Goal: Find specific page/section: Find specific page/section

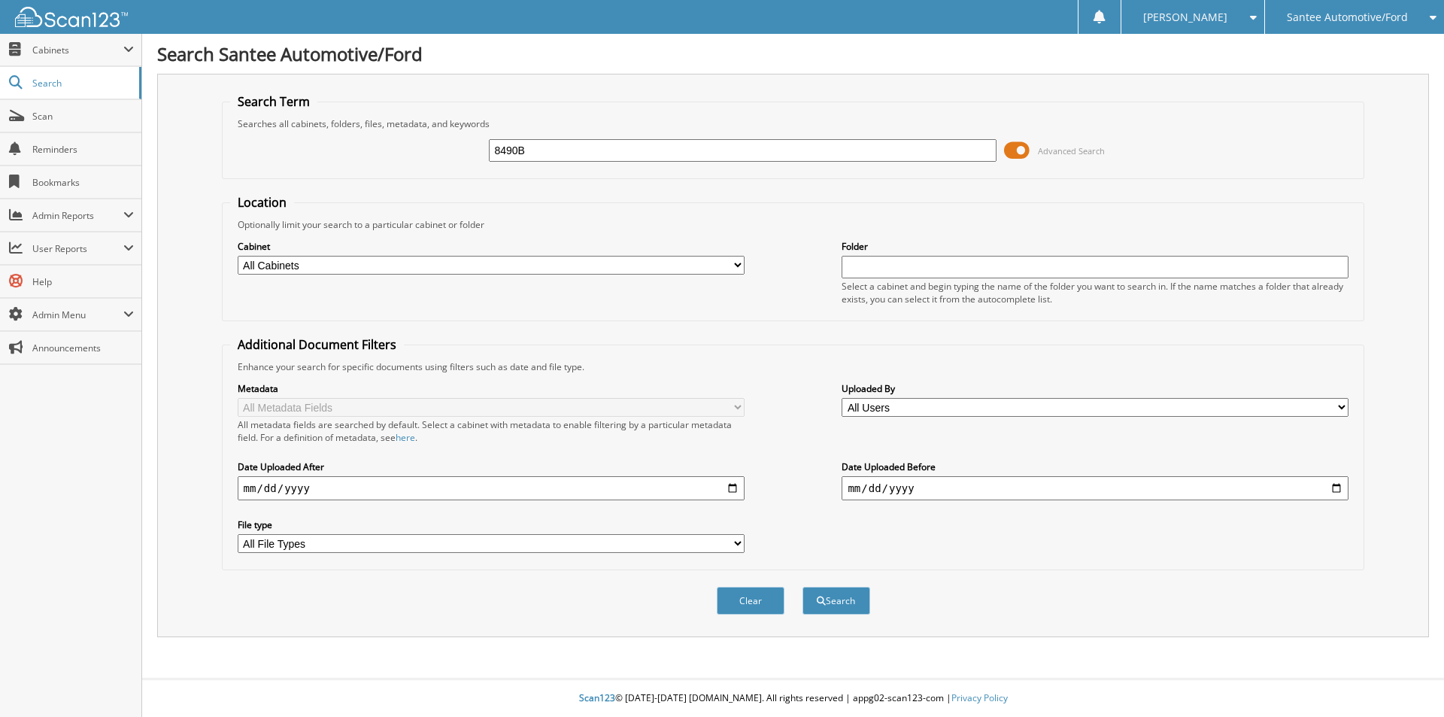
type input "8490B"
click at [803, 587] on button "Search" at bounding box center [837, 601] width 68 height 28
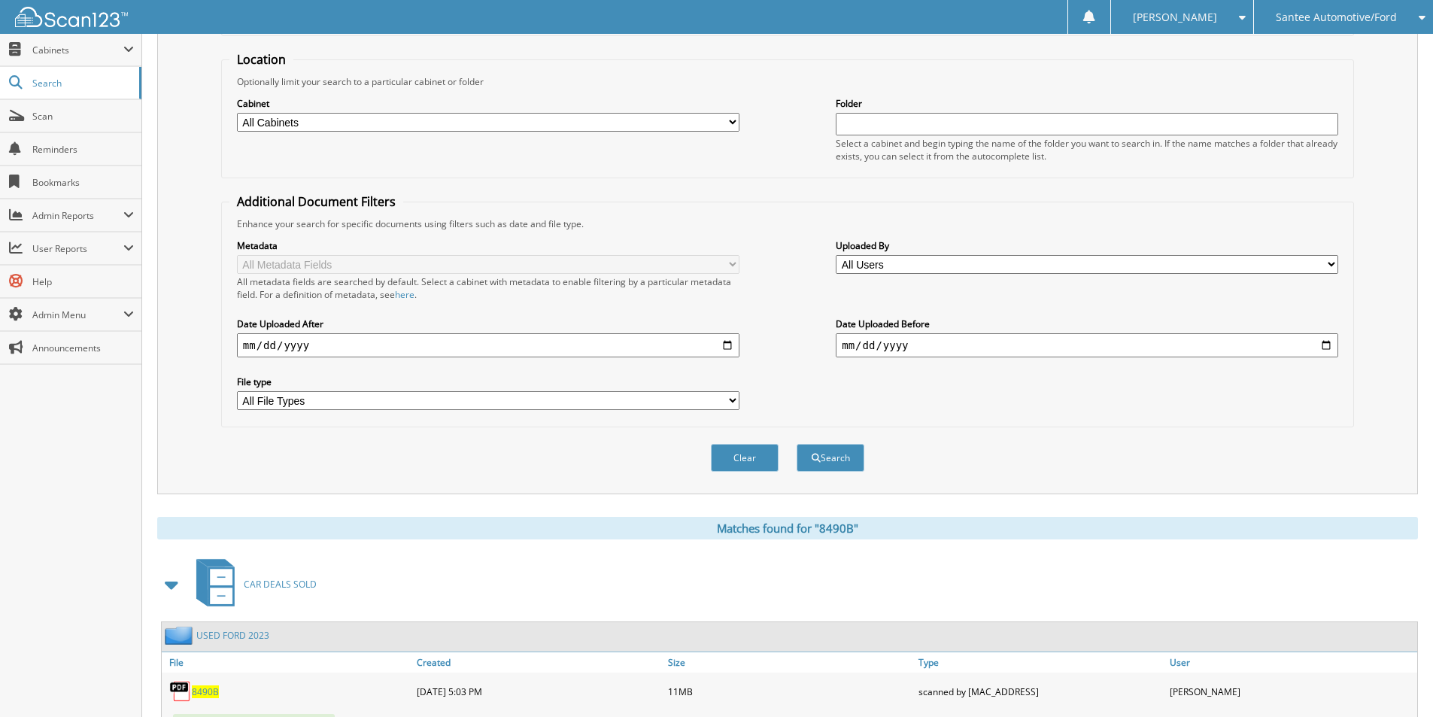
scroll to position [207, 0]
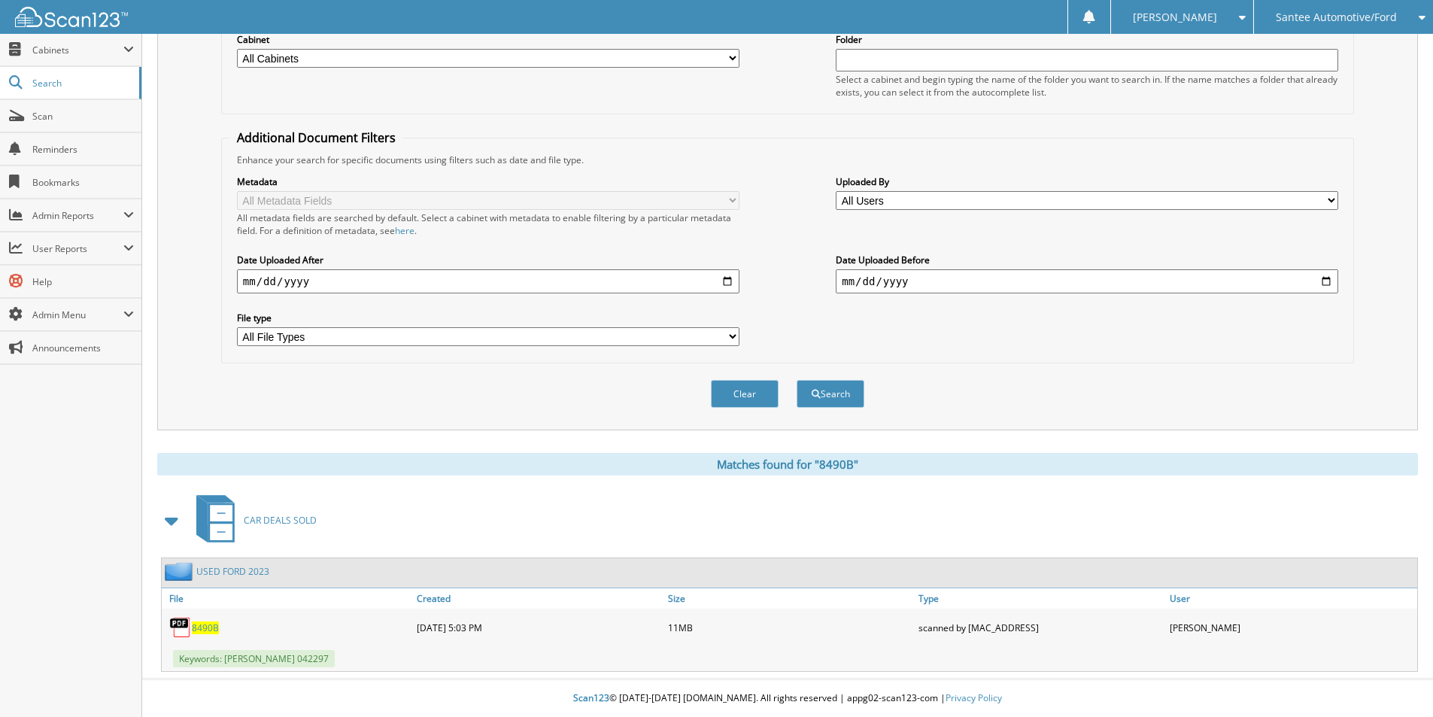
click at [199, 627] on span "8490B" at bounding box center [205, 627] width 27 height 13
click at [52, 56] on span "Cabinets" at bounding box center [70, 50] width 141 height 32
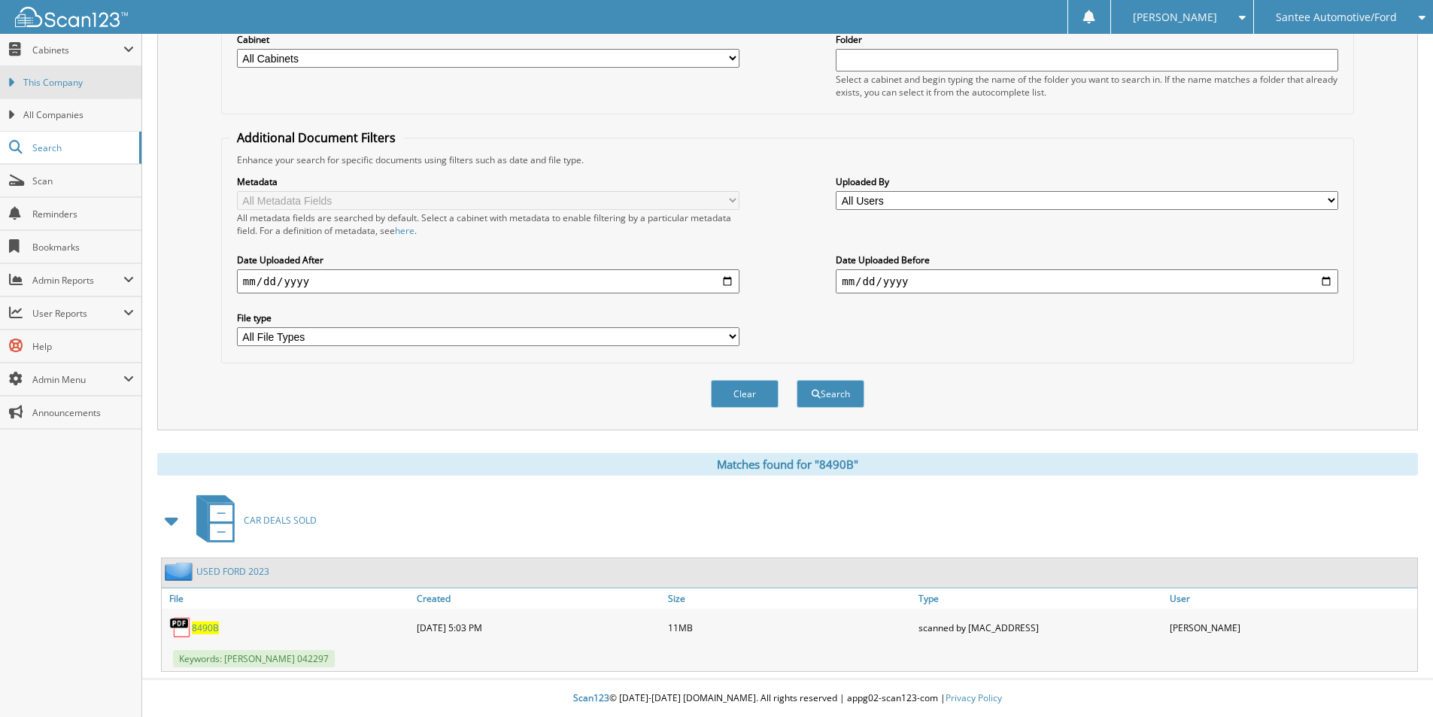
click at [58, 96] on link "This Company" at bounding box center [70, 82] width 141 height 32
